Goal: Task Accomplishment & Management: Use online tool/utility

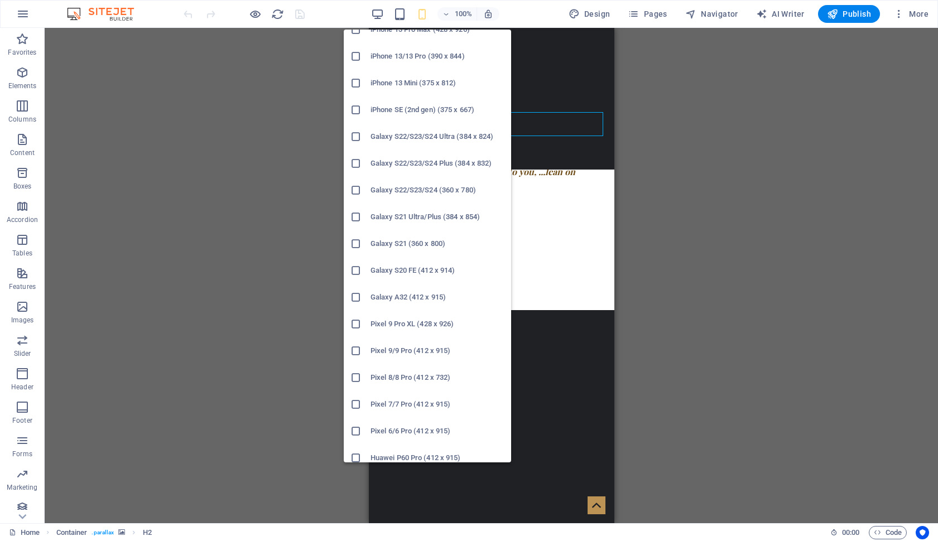
scroll to position [306, 0]
click at [400, 300] on h6 "Galaxy A32 (412 x 915)" at bounding box center [438, 298] width 134 height 13
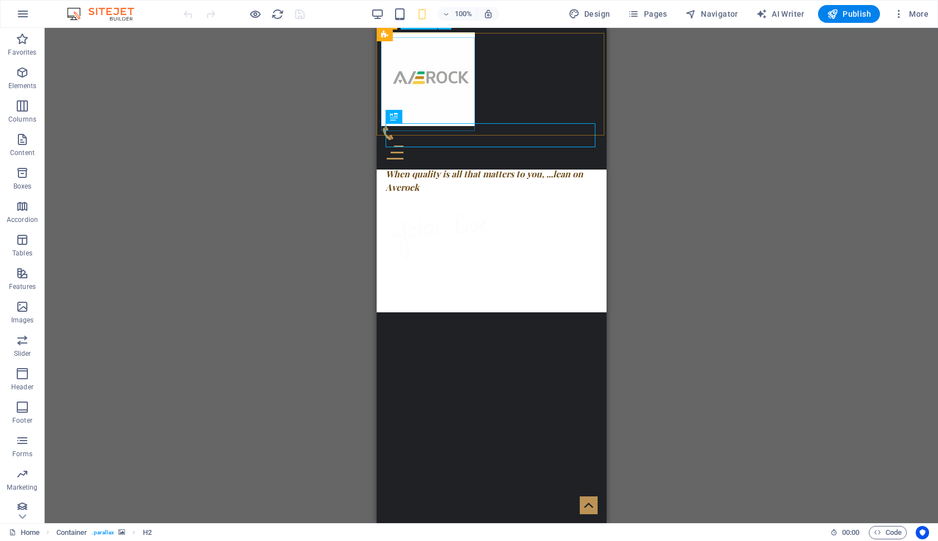
scroll to position [497, 0]
click at [426, 36] on icon at bounding box center [426, 35] width 6 height 12
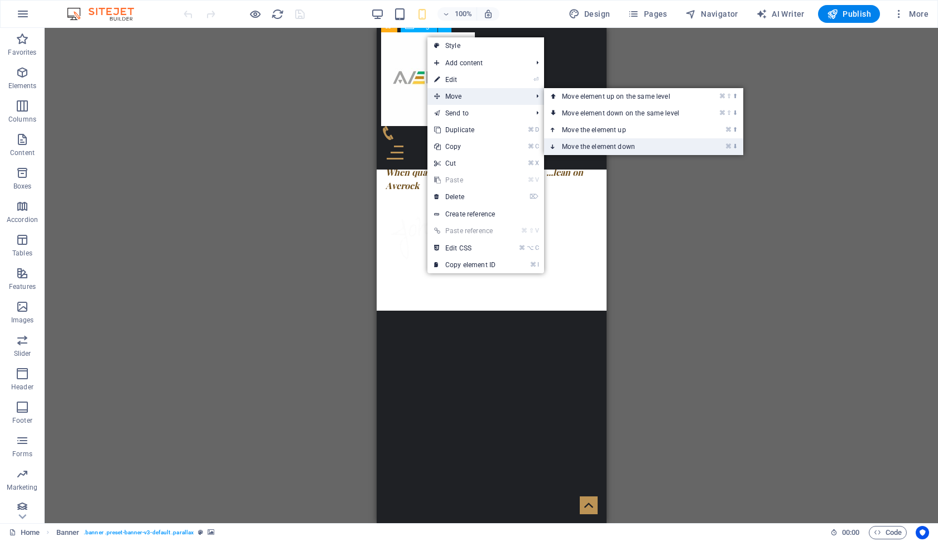
click at [586, 144] on link "⌘ ⬇ Move the element down" at bounding box center [622, 146] width 157 height 17
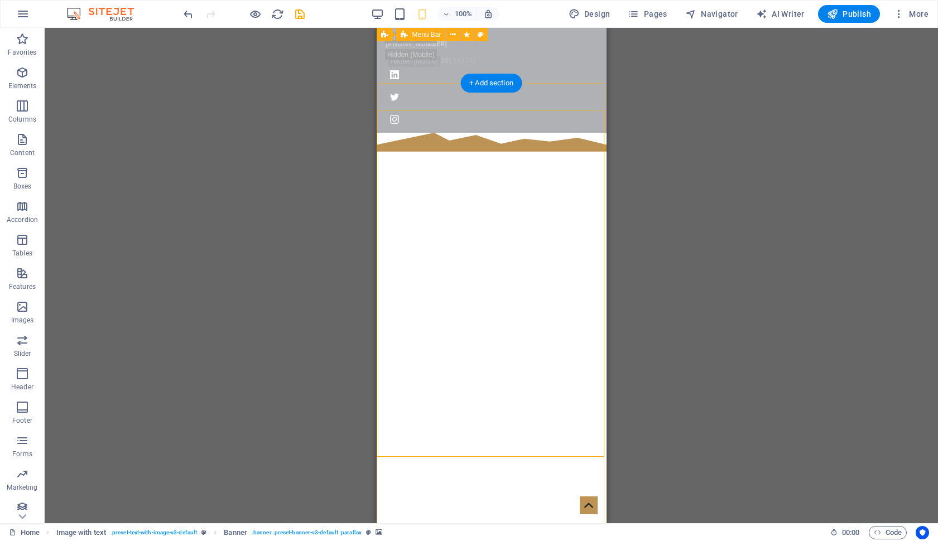
scroll to position [0, 0]
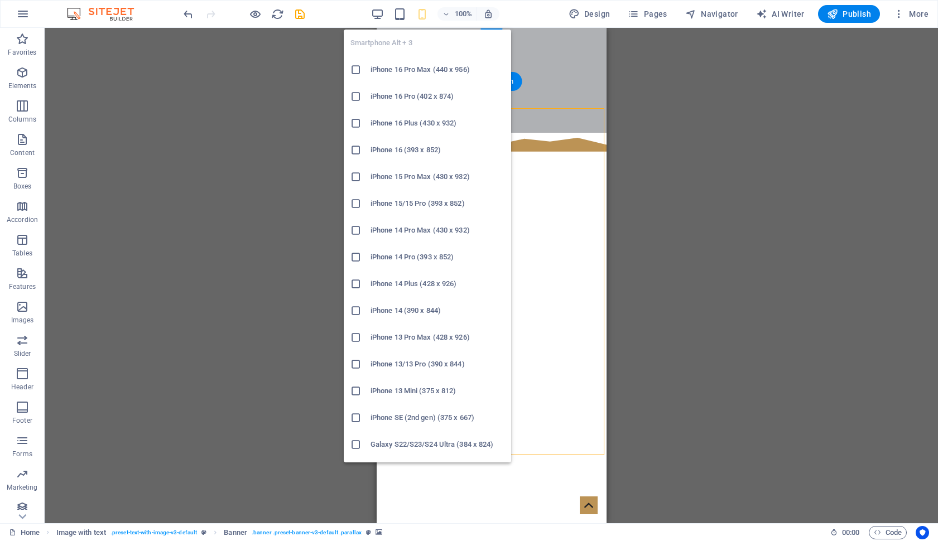
click at [423, 13] on icon "button" at bounding box center [422, 14] width 13 height 13
click at [420, 68] on h6 "iPhone 16 Pro Max (440 x 956)" at bounding box center [438, 69] width 134 height 13
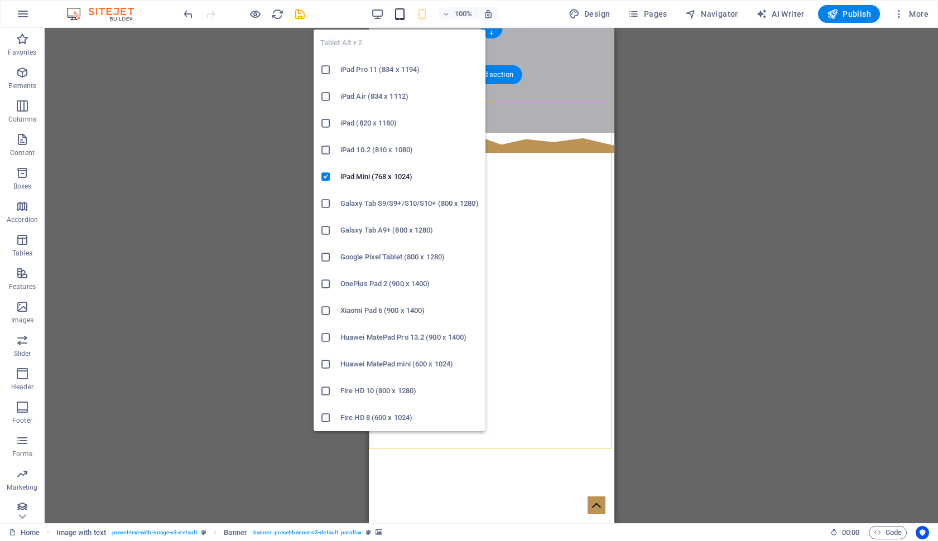
click at [400, 16] on icon "button" at bounding box center [399, 14] width 13 height 13
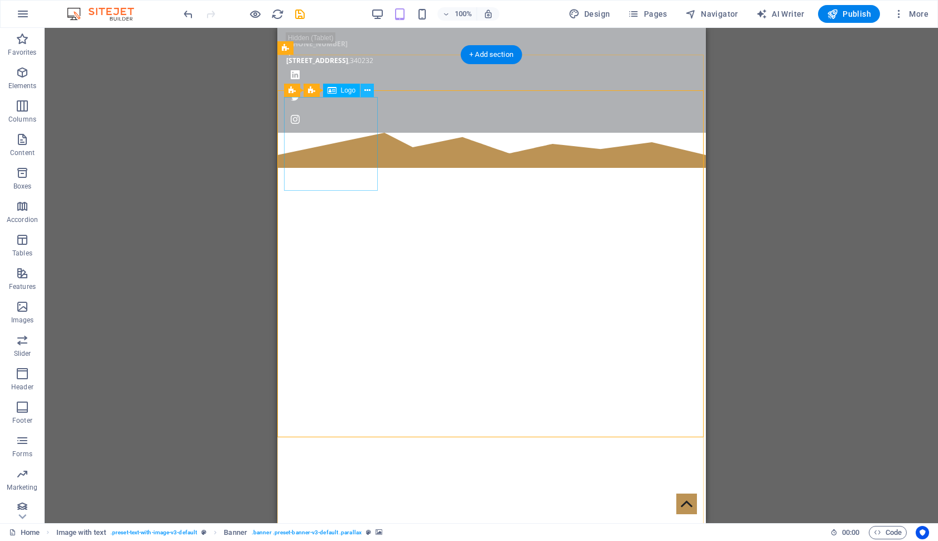
click at [366, 89] on icon at bounding box center [367, 91] width 6 height 12
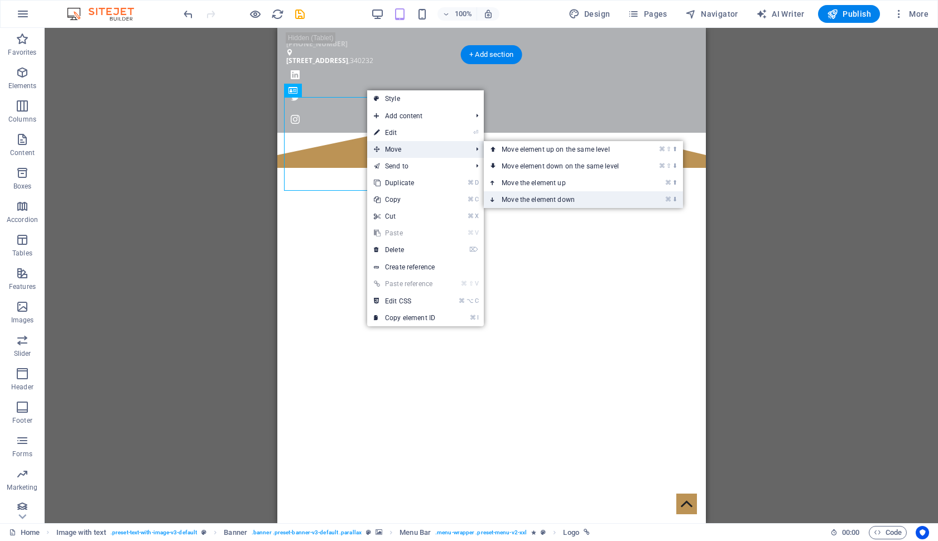
click at [513, 199] on link "⌘ ⬇ Move the element down" at bounding box center [562, 199] width 157 height 17
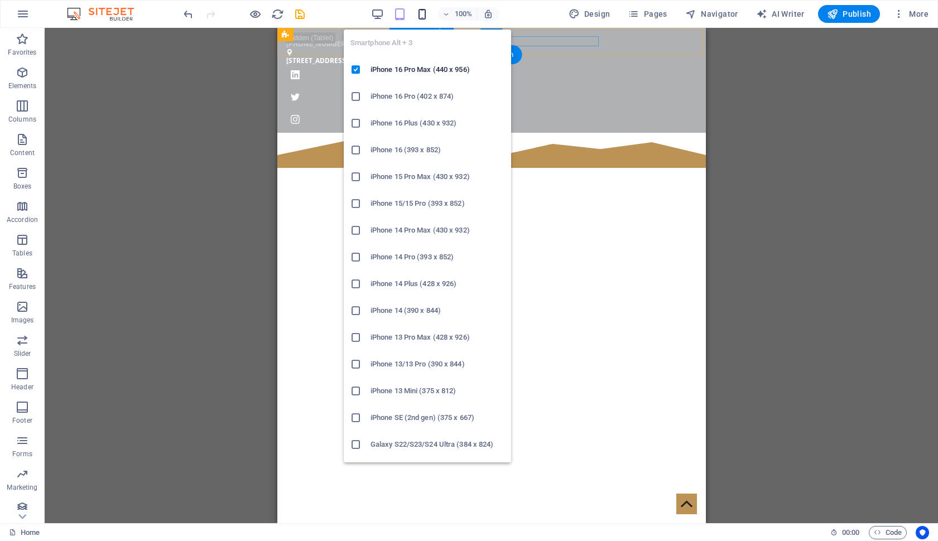
click at [422, 8] on icon "button" at bounding box center [422, 14] width 13 height 13
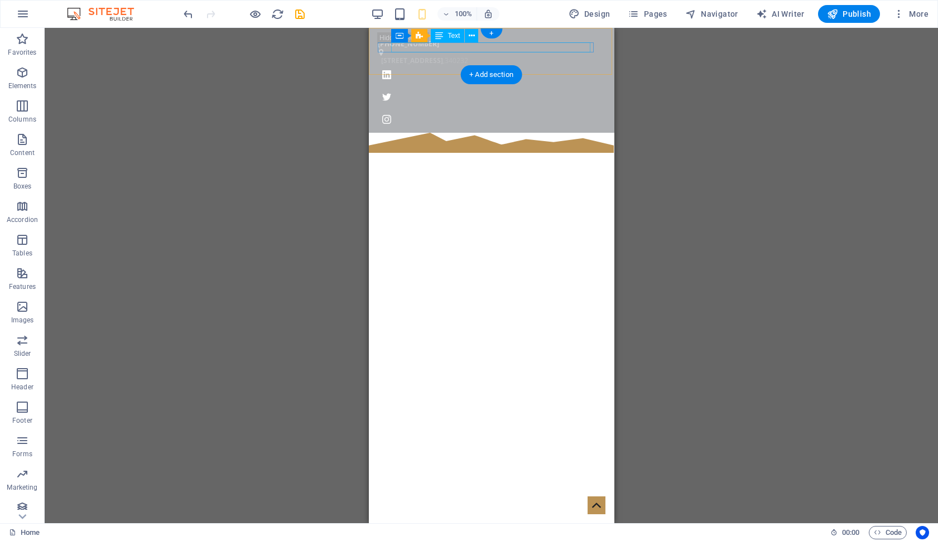
click at [410, 56] on span "[STREET_ADDRESS]" at bounding box center [412, 60] width 62 height 9
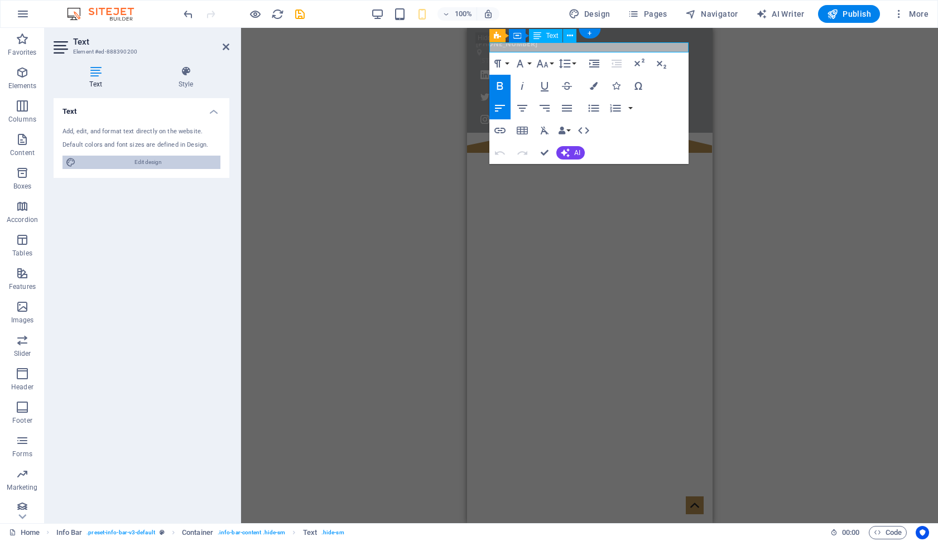
click at [169, 159] on span "Edit design" at bounding box center [148, 162] width 138 height 13
select select "ease-in-out"
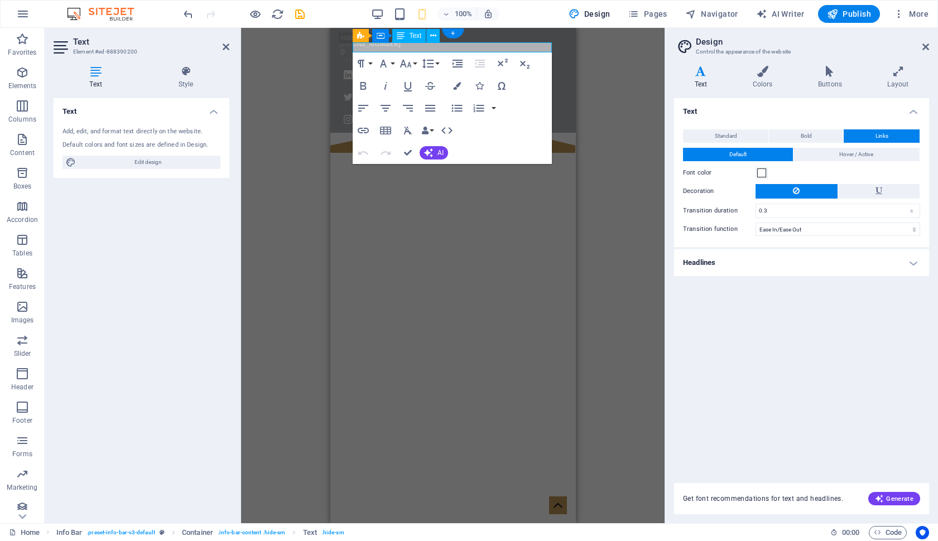
click at [851, 262] on h4 "Headlines" at bounding box center [801, 262] width 255 height 27
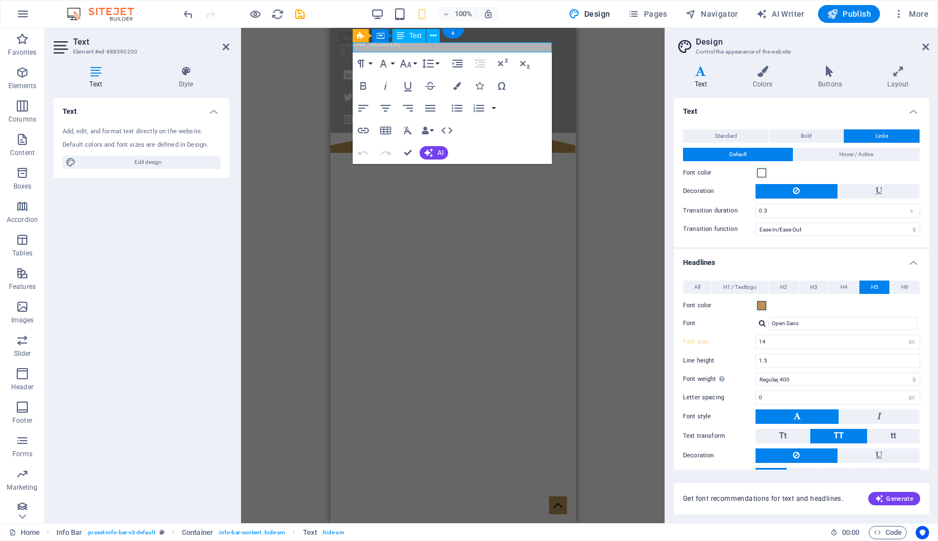
click at [851, 262] on h4 "Headlines" at bounding box center [801, 259] width 255 height 20
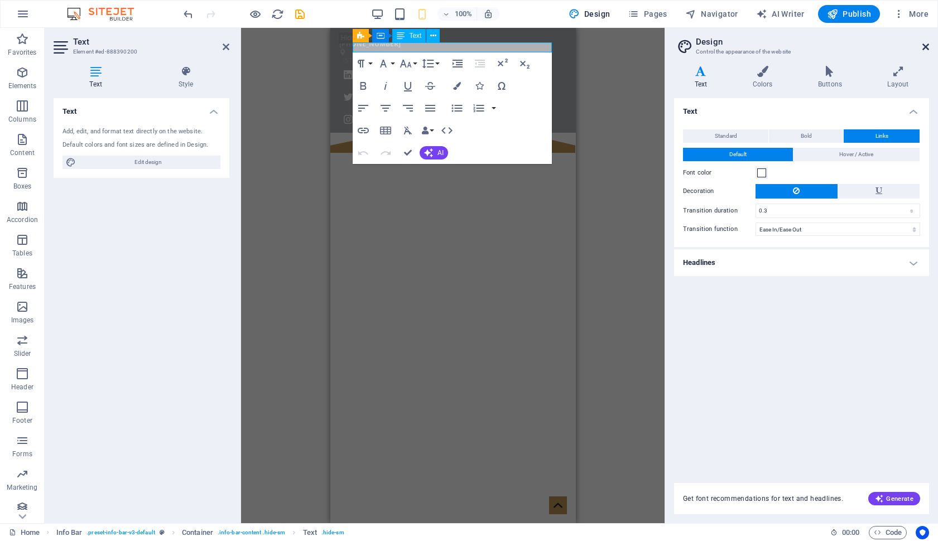
click at [925, 44] on icon at bounding box center [925, 46] width 7 height 9
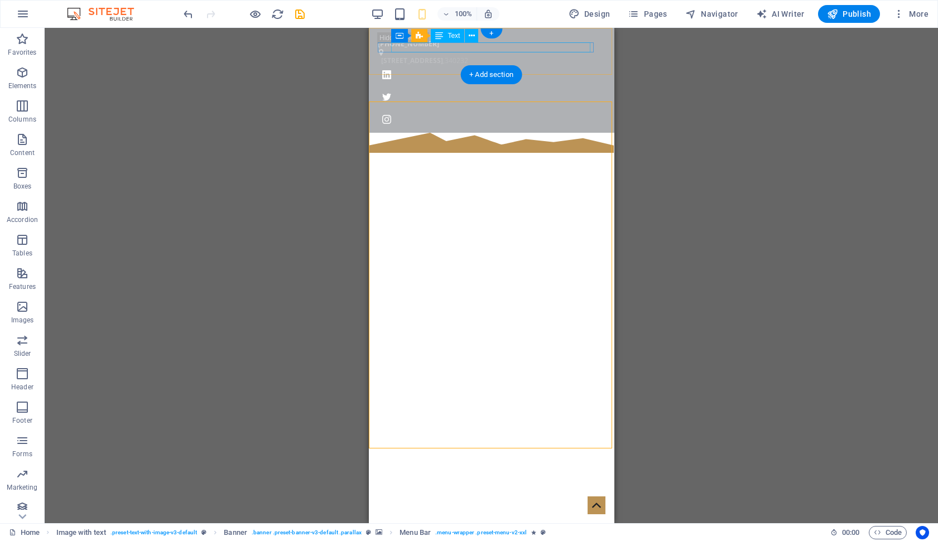
click at [430, 56] on span "[STREET_ADDRESS]" at bounding box center [412, 60] width 62 height 9
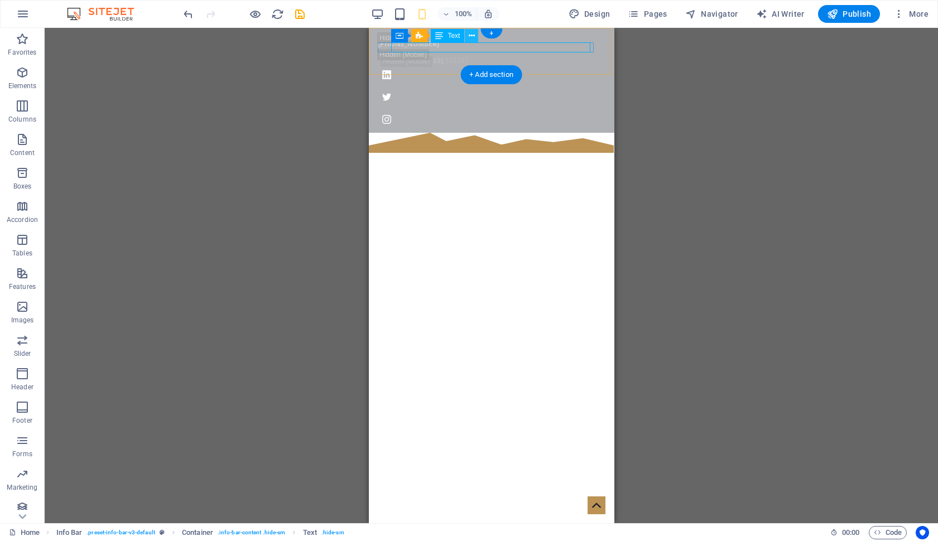
click at [471, 35] on icon at bounding box center [472, 36] width 6 height 12
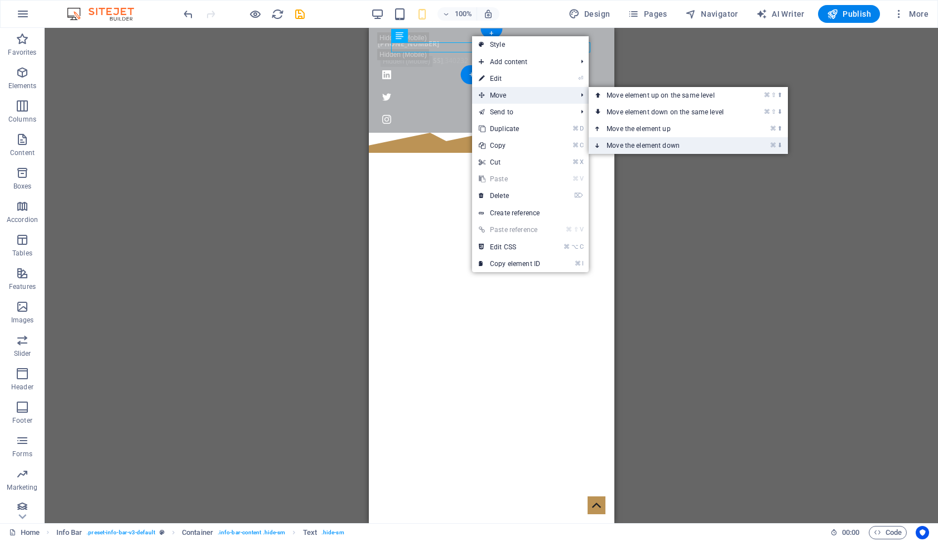
click at [634, 142] on link "⌘ ⬇ Move the element down" at bounding box center [667, 145] width 157 height 17
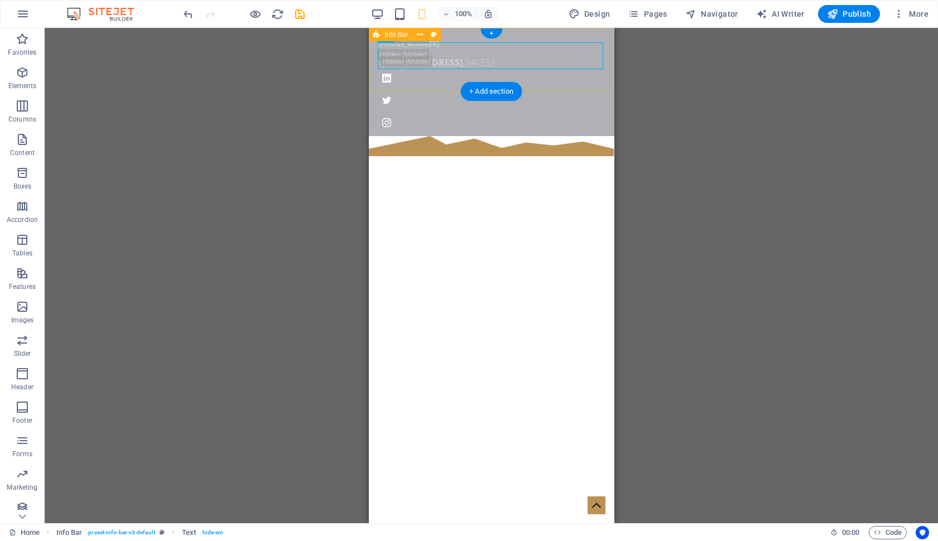
click at [585, 83] on div "[PHONE_NUMBER] [STREET_ADDRESS]" at bounding box center [491, 82] width 246 height 108
click at [437, 38] on icon at bounding box center [438, 36] width 6 height 12
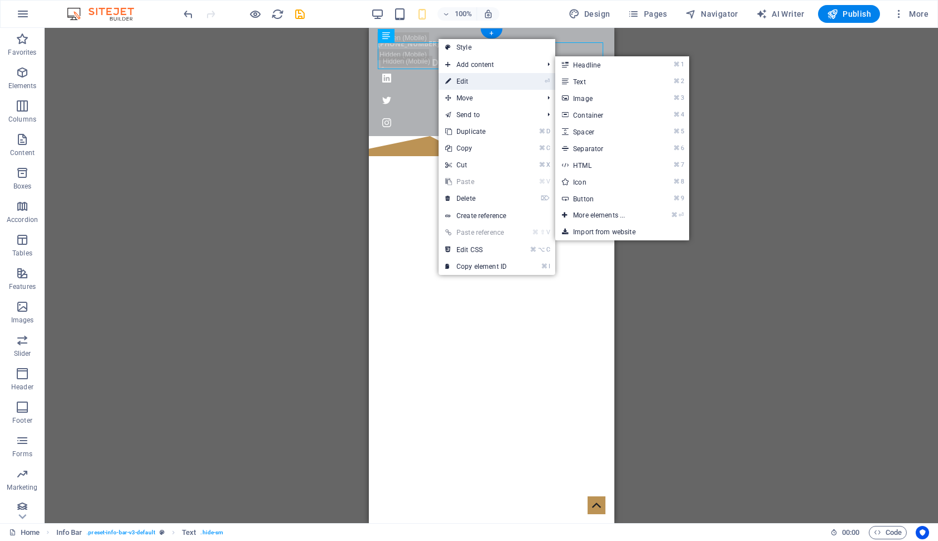
click at [490, 80] on link "⏎ Edit" at bounding box center [476, 81] width 75 height 17
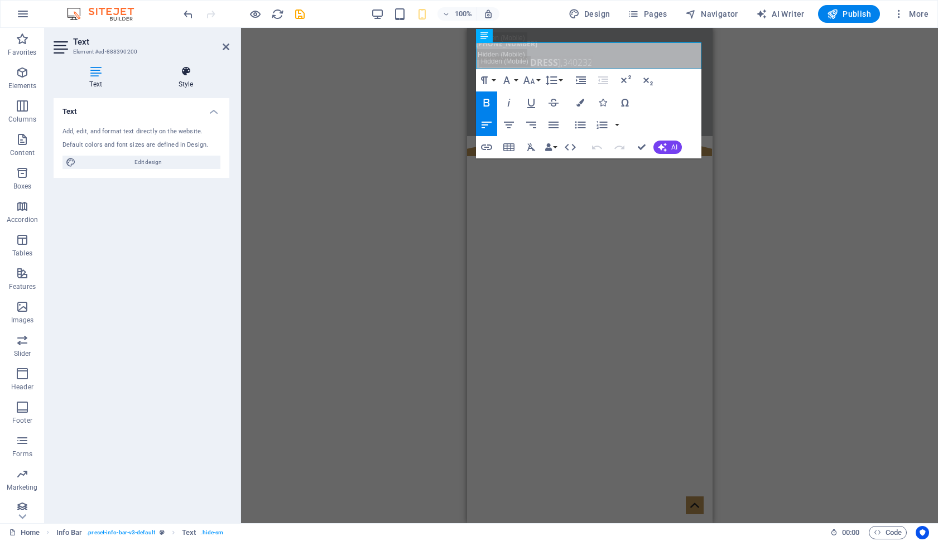
click at [184, 79] on h4 "Style" at bounding box center [185, 77] width 87 height 23
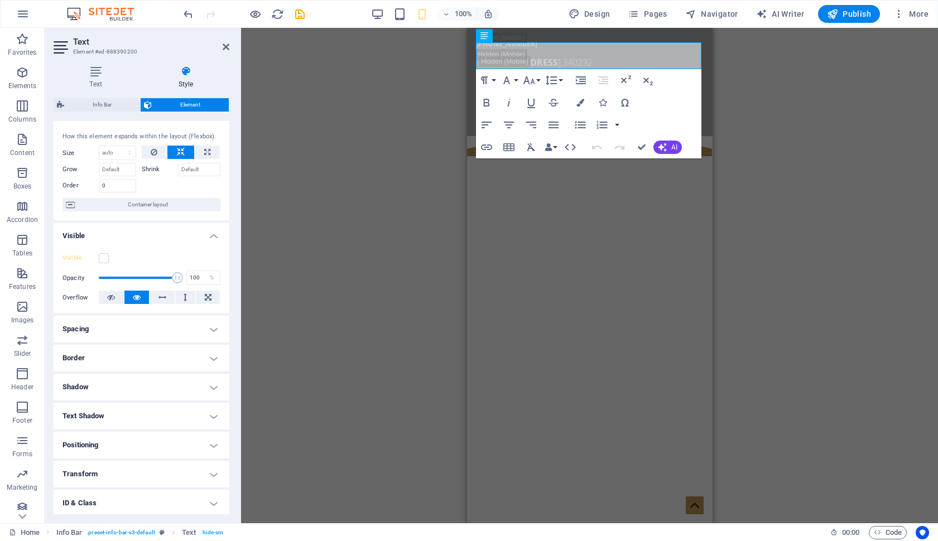
scroll to position [22, 0]
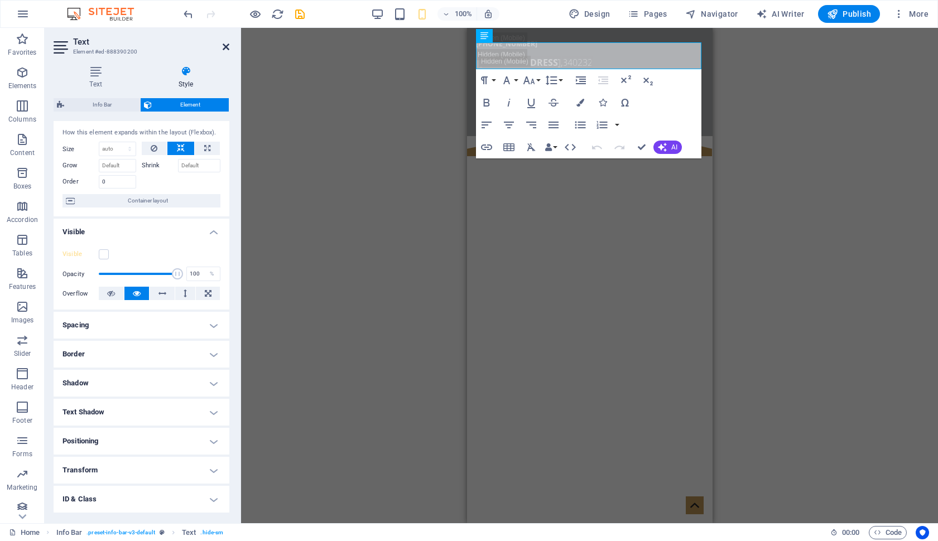
click at [227, 42] on link at bounding box center [226, 46] width 7 height 9
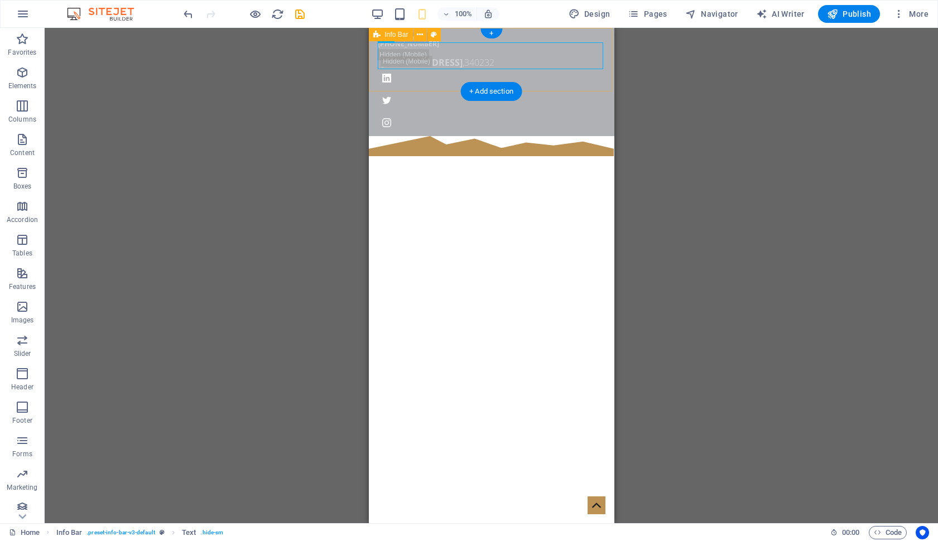
click at [390, 35] on span "Info Bar" at bounding box center [396, 34] width 23 height 7
click at [398, 33] on span "Info Bar" at bounding box center [396, 34] width 23 height 7
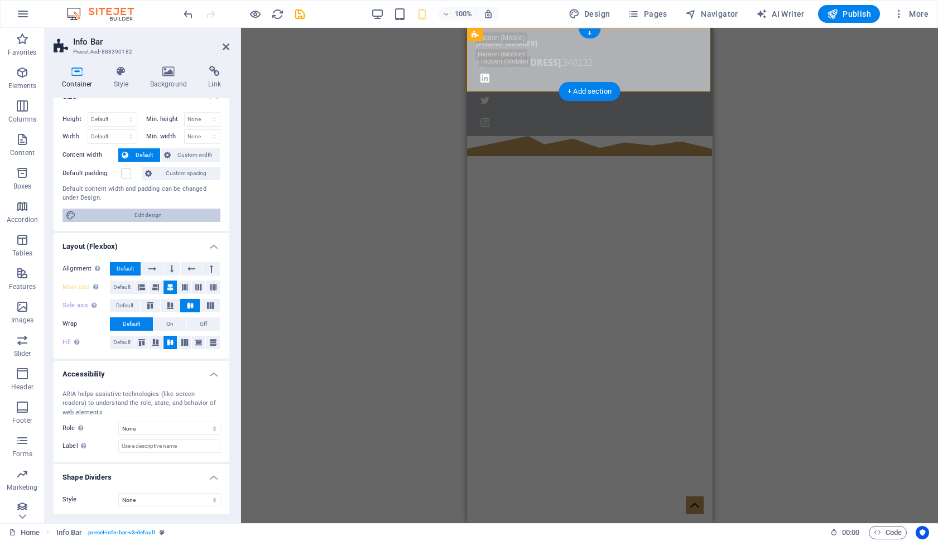
scroll to position [15, 0]
click at [195, 264] on button at bounding box center [191, 269] width 21 height 13
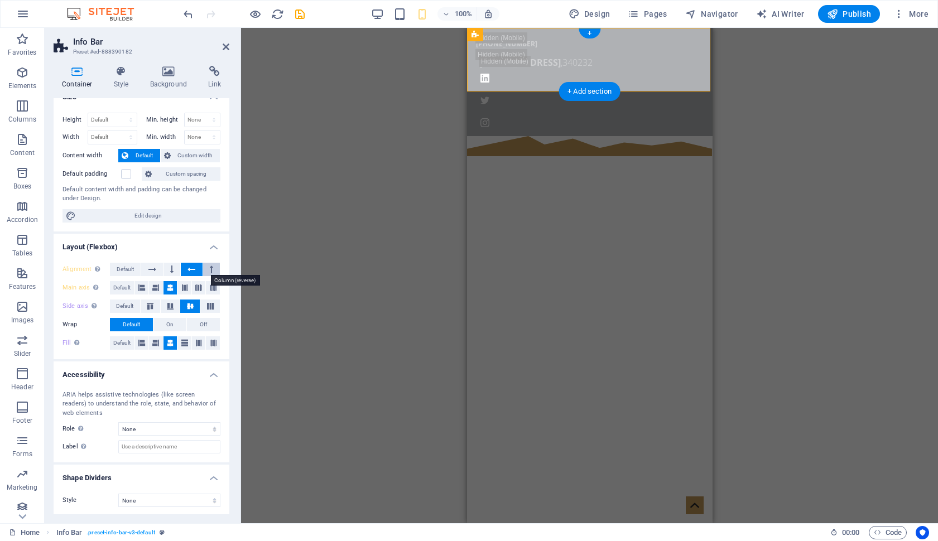
click at [206, 263] on button at bounding box center [211, 269] width 17 height 13
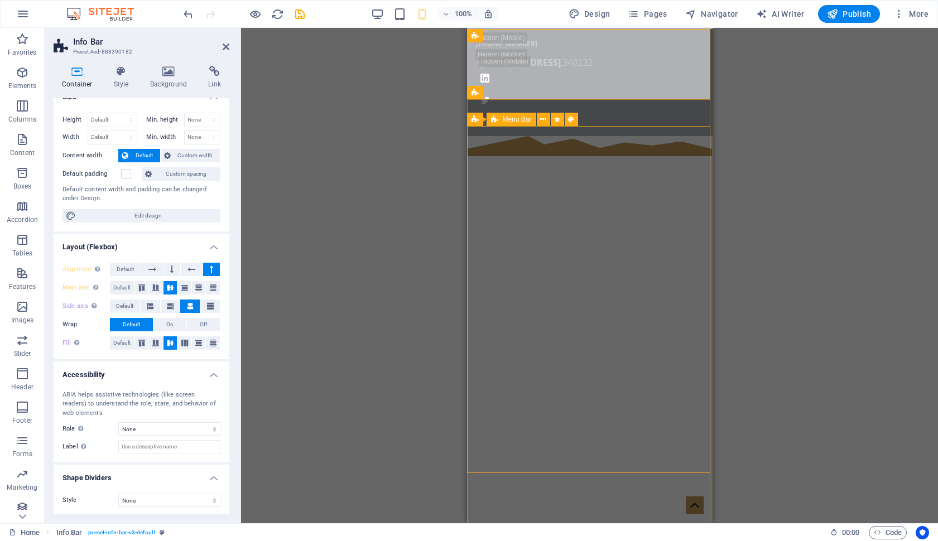
scroll to position [0, 0]
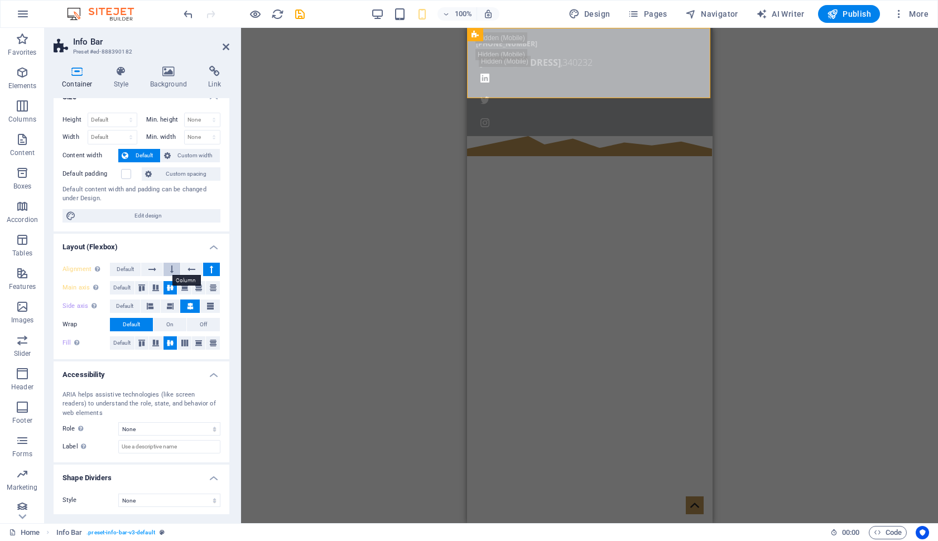
click at [171, 272] on icon at bounding box center [171, 269] width 3 height 13
click at [153, 269] on icon at bounding box center [152, 269] width 8 height 13
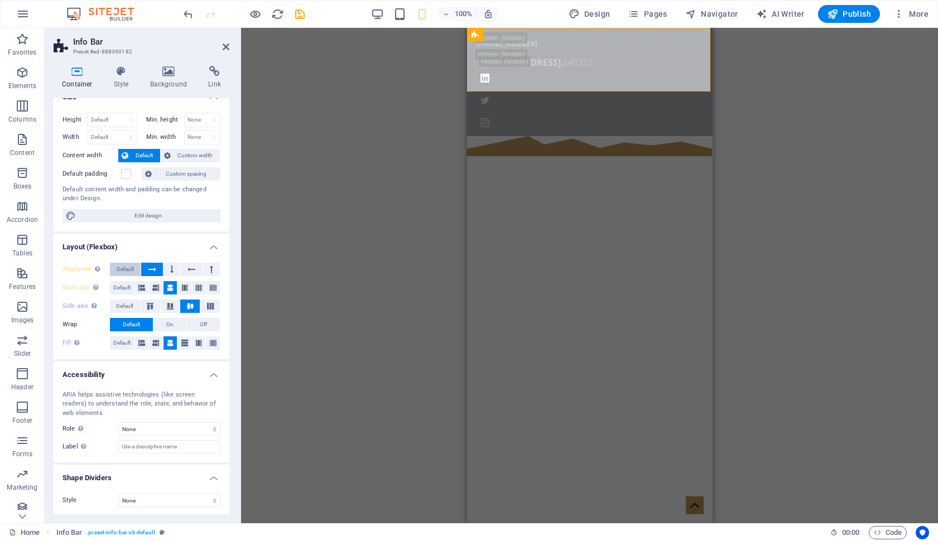
click at [127, 268] on span "Default" at bounding box center [125, 269] width 17 height 13
click at [139, 287] on icon at bounding box center [141, 287] width 7 height 13
click at [126, 287] on span "Default" at bounding box center [121, 287] width 17 height 13
click at [145, 287] on icon at bounding box center [141, 287] width 7 height 13
click at [144, 343] on icon at bounding box center [141, 342] width 7 height 13
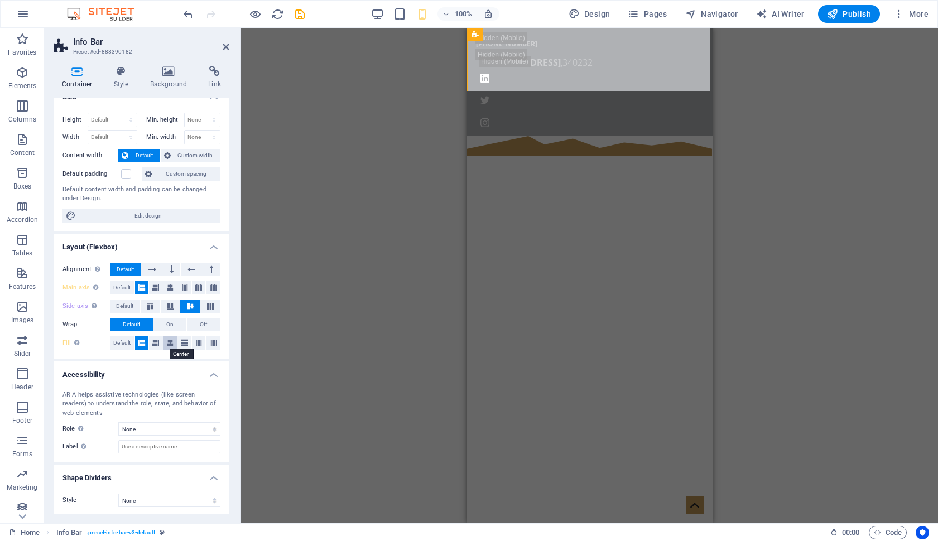
click at [172, 344] on icon at bounding box center [170, 342] width 7 height 13
click at [210, 426] on select "None Alert Article Banner Comment Complementary Dialog Footer Header Marquee Pr…" at bounding box center [169, 428] width 102 height 13
click at [200, 423] on select "None Alert Article Banner Comment Complementary Dialog Footer Header Marquee Pr…" at bounding box center [169, 428] width 102 height 13
select select "banner"
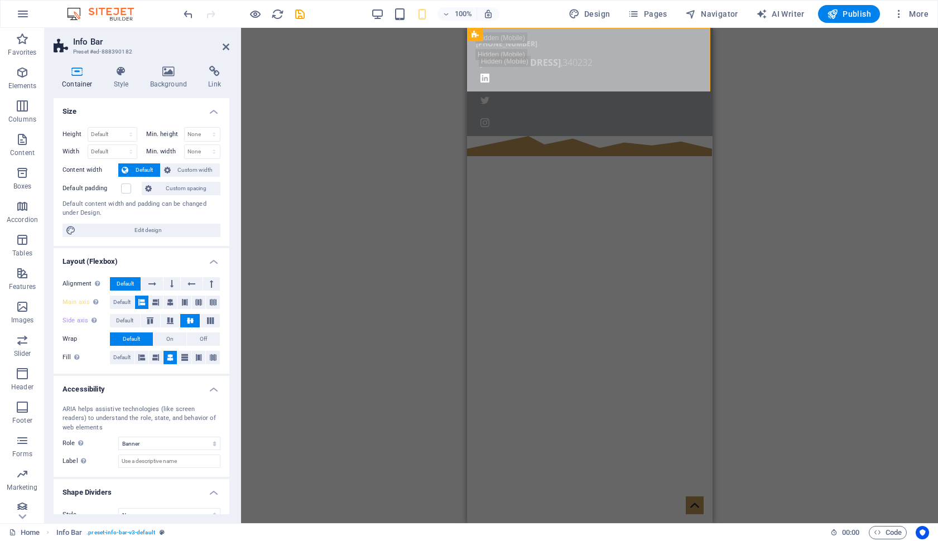
click at [193, 45] on h2 "Info Bar" at bounding box center [151, 42] width 156 height 10
click at [227, 45] on icon at bounding box center [226, 46] width 7 height 9
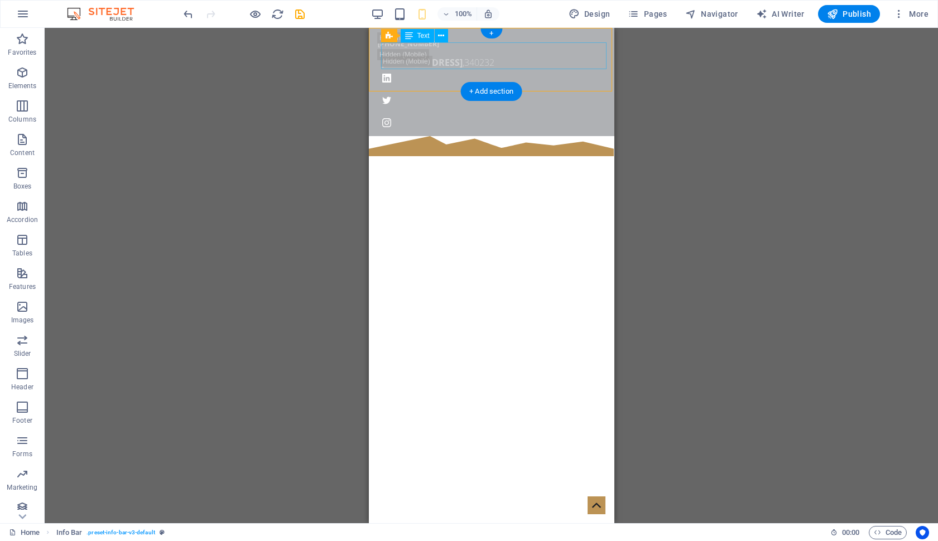
click at [420, 34] on span "Text" at bounding box center [423, 35] width 12 height 7
click at [516, 35] on div "[PHONE_NUMBER] [STREET_ADDRESS]" at bounding box center [491, 82] width 246 height 108
click at [454, 36] on span "Text" at bounding box center [450, 34] width 12 height 7
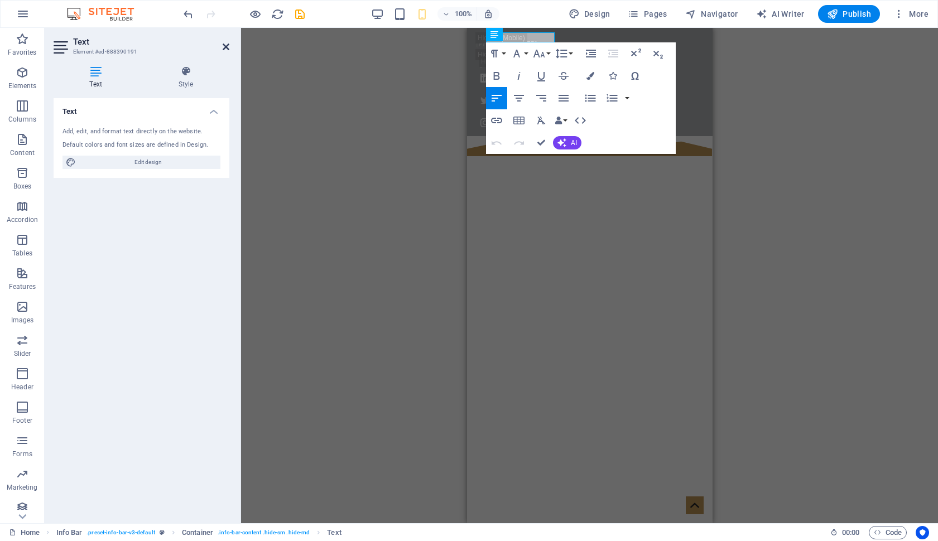
click at [225, 48] on icon at bounding box center [226, 46] width 7 height 9
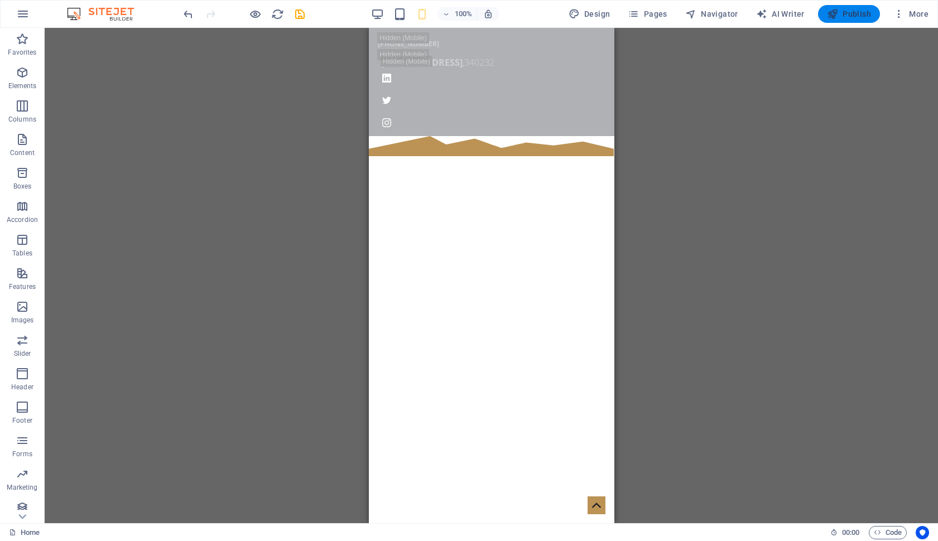
click at [858, 13] on span "Publish" at bounding box center [849, 13] width 44 height 11
